Goal: Book appointment/travel/reservation

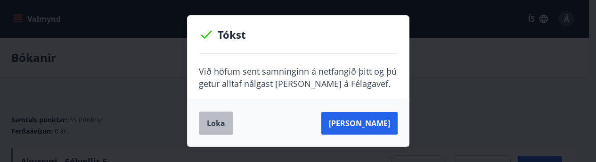
click at [212, 126] on button "Loka" at bounding box center [216, 123] width 34 height 24
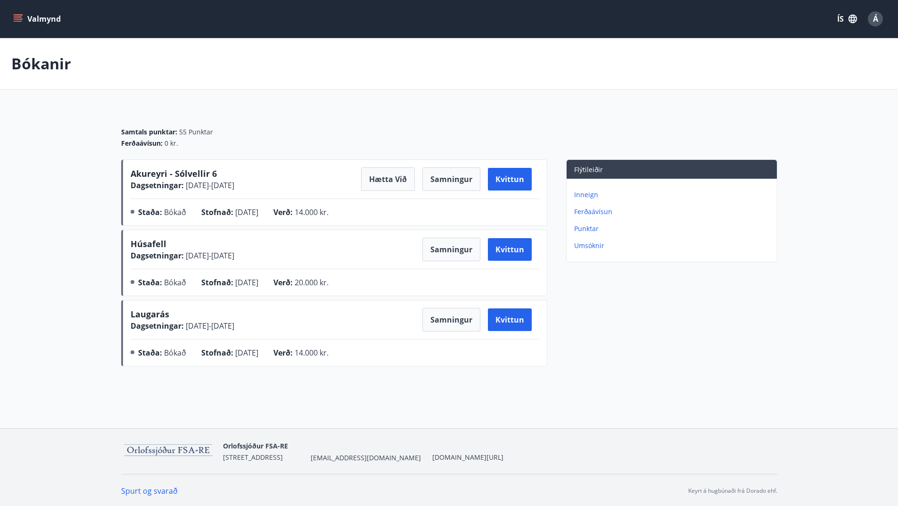
click at [12, 14] on button "Valmynd" at bounding box center [37, 18] width 53 height 17
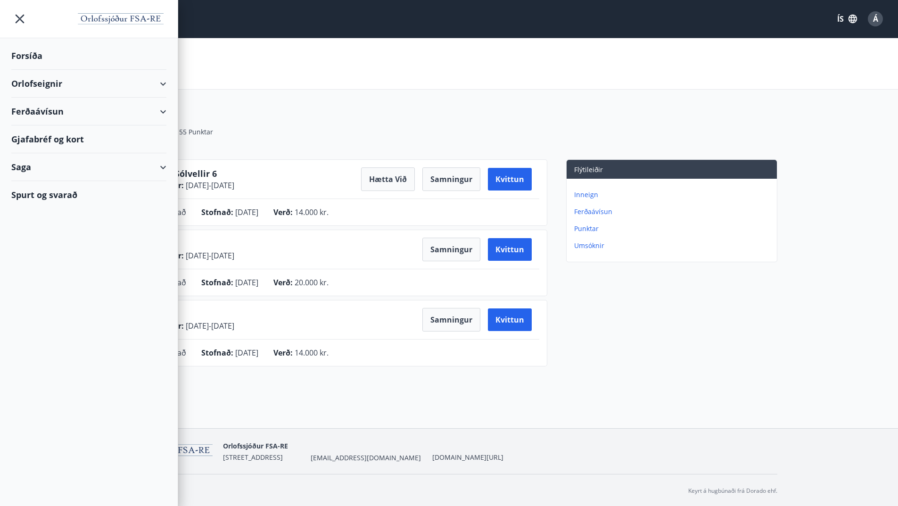
click at [52, 88] on div "Orlofseignir" at bounding box center [88, 84] width 155 height 28
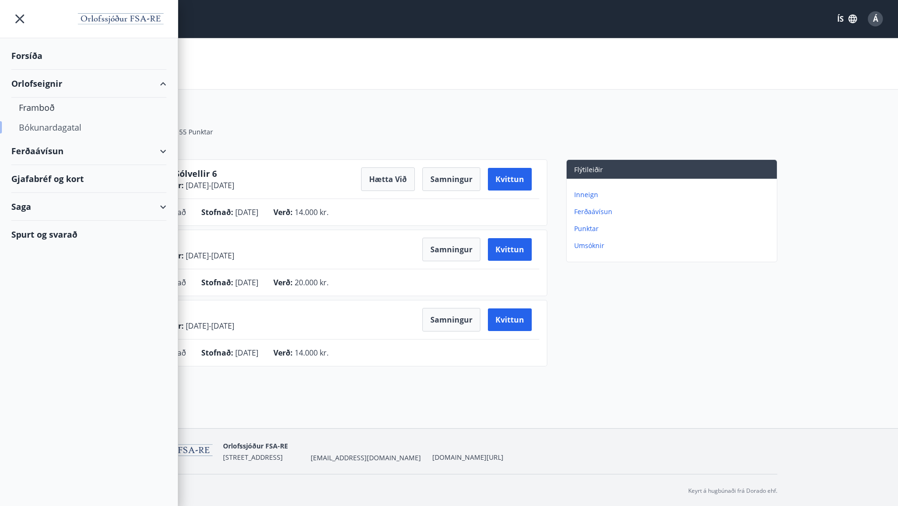
click at [65, 122] on div "Bókunardagatal" at bounding box center [89, 127] width 140 height 20
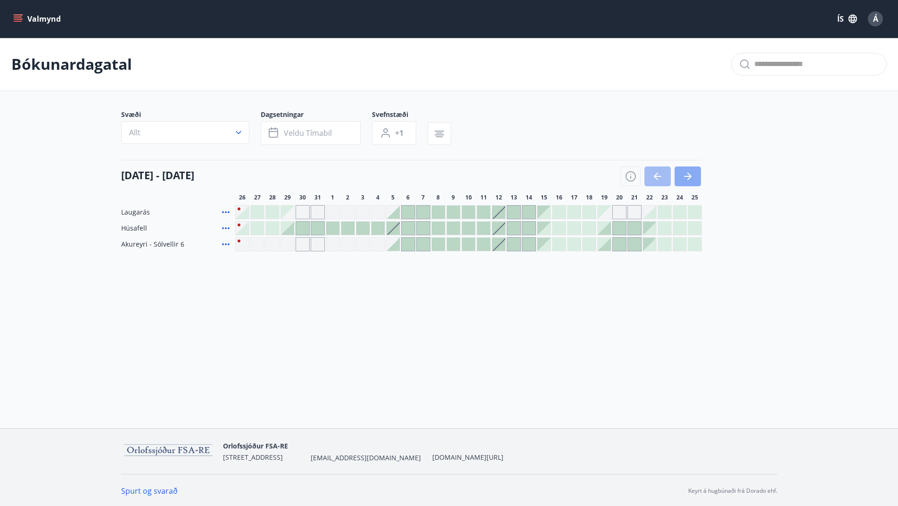
click at [603, 172] on icon "button" at bounding box center [687, 176] width 11 height 11
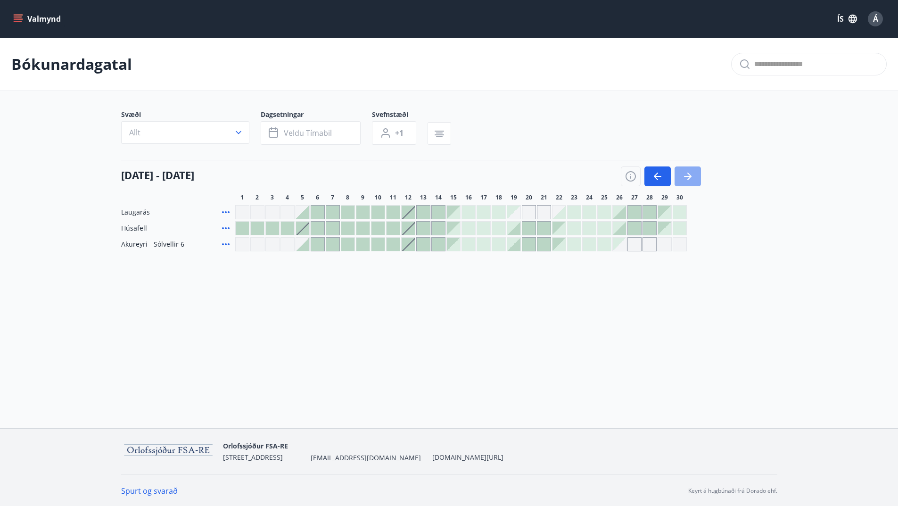
click at [603, 176] on icon "button" at bounding box center [688, 176] width 8 height 1
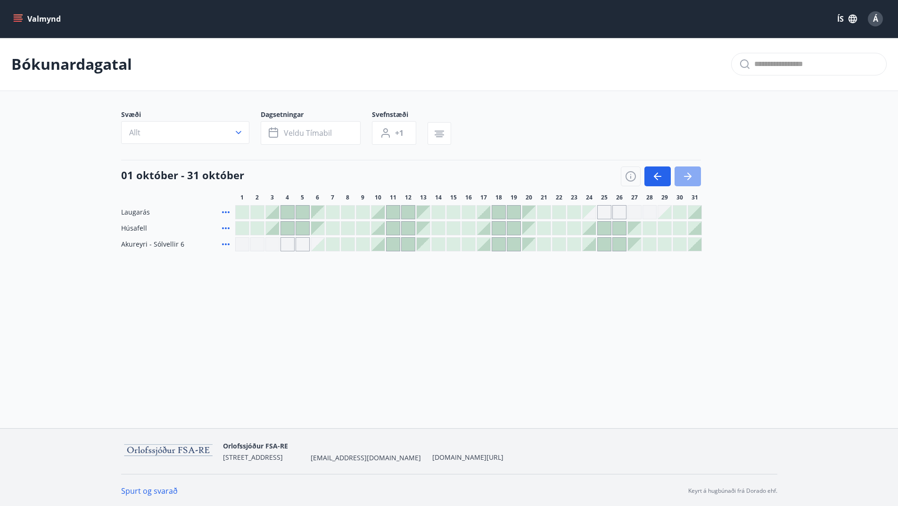
click at [603, 173] on icon "button" at bounding box center [687, 176] width 11 height 11
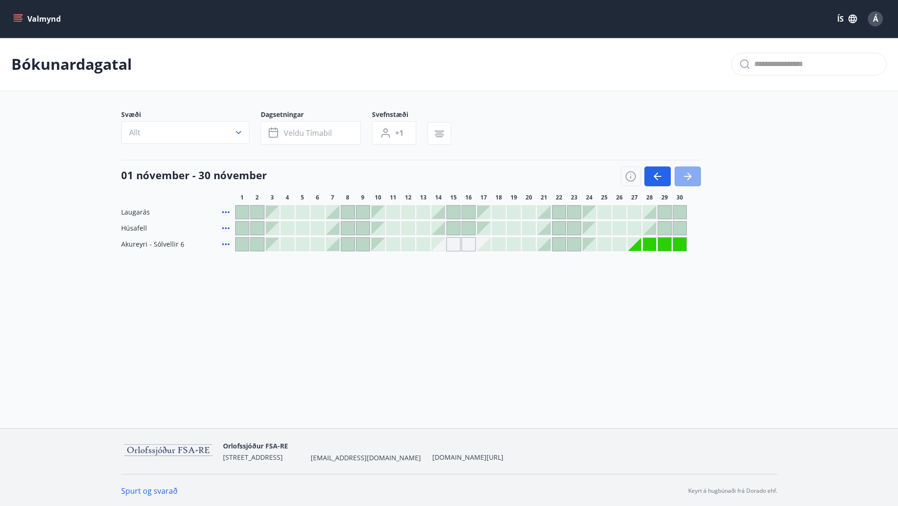
click at [603, 173] on icon "button" at bounding box center [687, 176] width 11 height 11
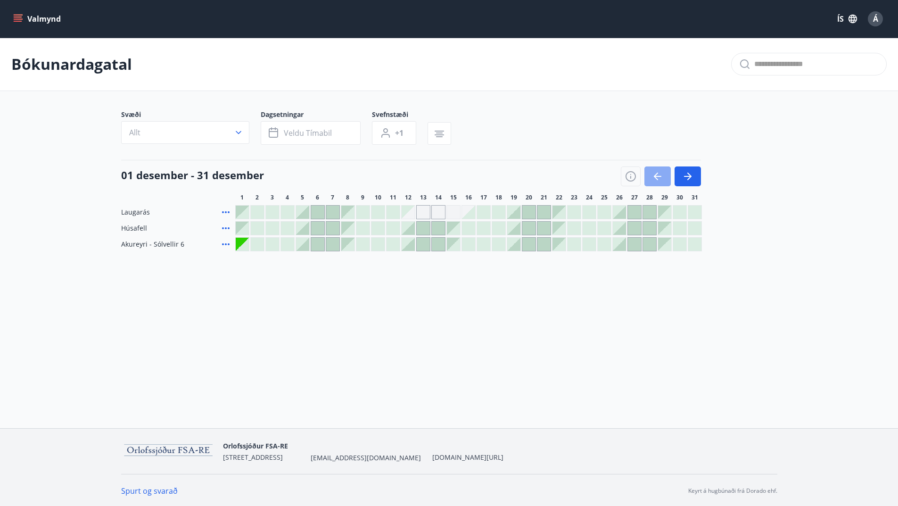
click at [603, 178] on icon "button" at bounding box center [657, 176] width 11 height 11
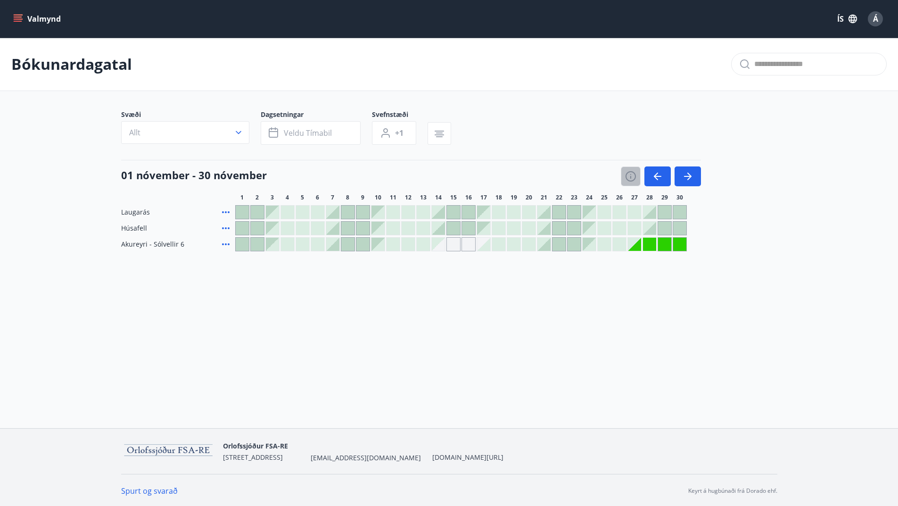
click at [603, 175] on icon "button" at bounding box center [630, 176] width 11 height 11
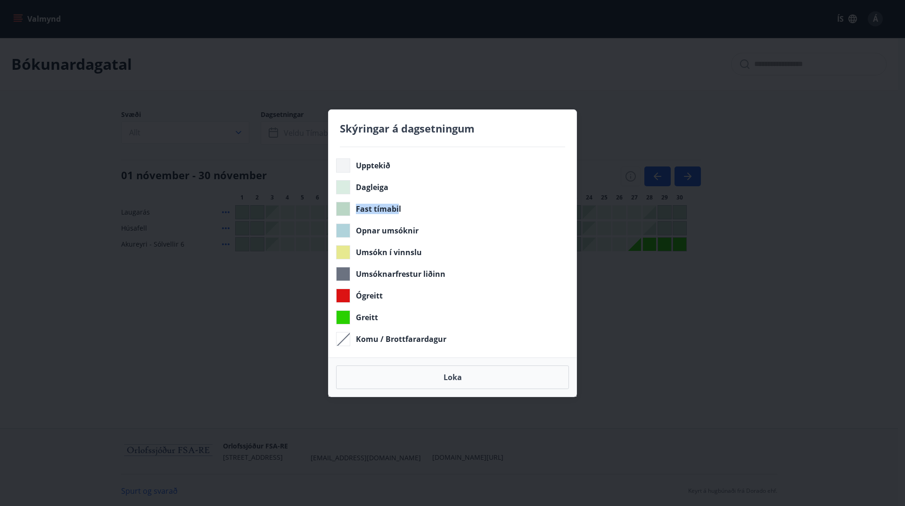
drag, startPoint x: 356, startPoint y: 210, endPoint x: 398, endPoint y: 206, distance: 42.1
click at [398, 206] on span "Fast tímabil" at bounding box center [378, 209] width 45 height 10
click at [467, 279] on button "Loka" at bounding box center [452, 377] width 233 height 24
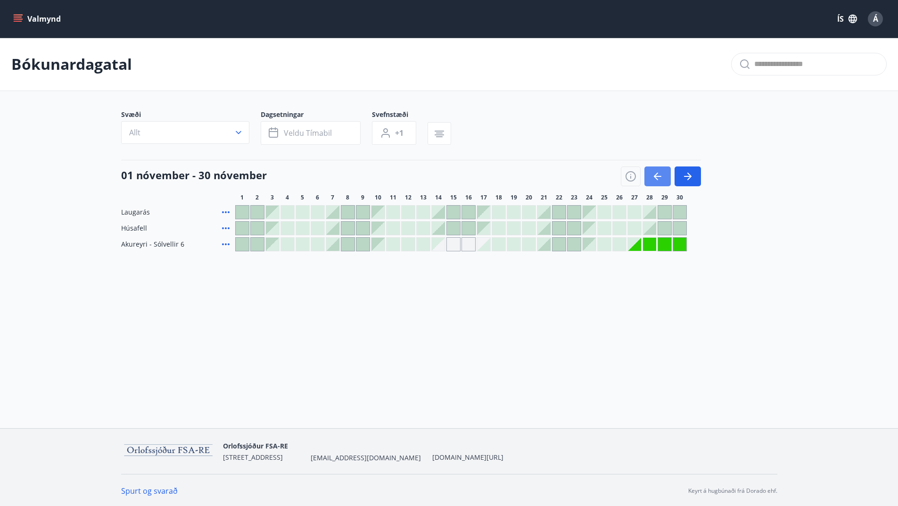
click at [603, 171] on icon "button" at bounding box center [657, 176] width 11 height 11
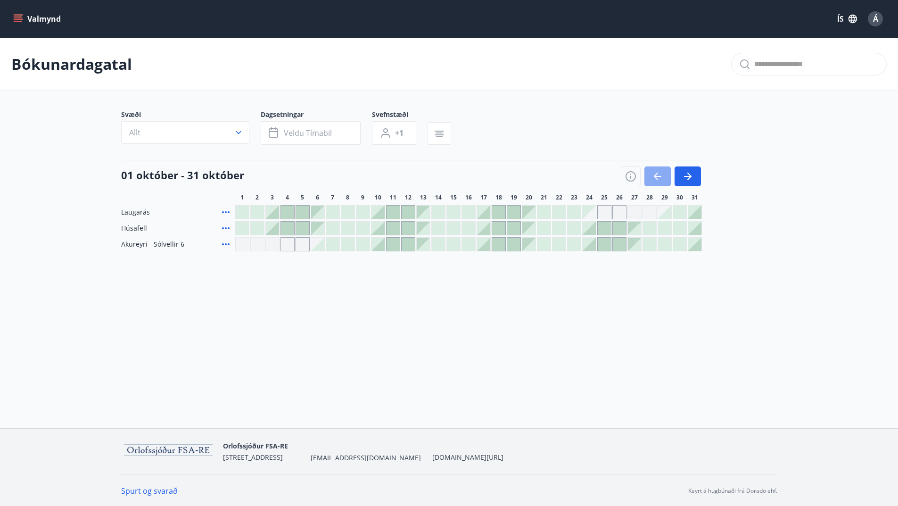
click at [603, 171] on icon "button" at bounding box center [657, 176] width 11 height 11
